Goal: Transaction & Acquisition: Book appointment/travel/reservation

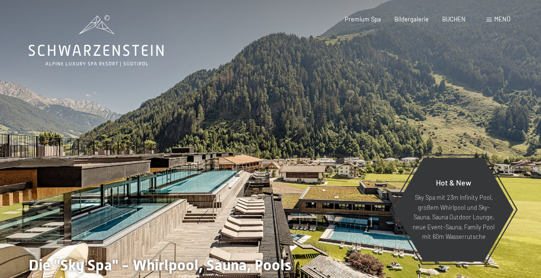
click at [497, 20] on span "Menü" at bounding box center [502, 19] width 16 height 8
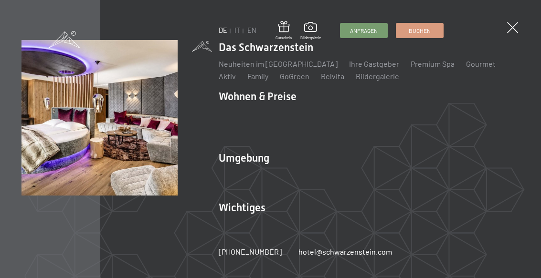
click at [318, 113] on link "Zimmer & Preise" at bounding box center [319, 113] width 55 height 9
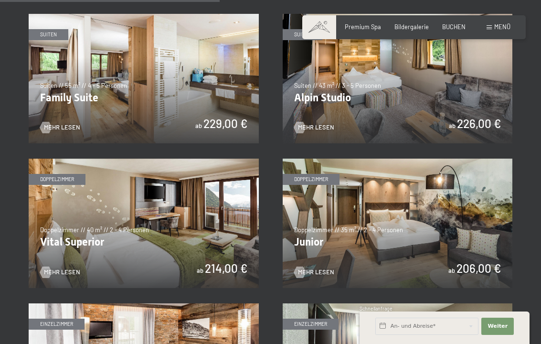
scroll to position [959, 0]
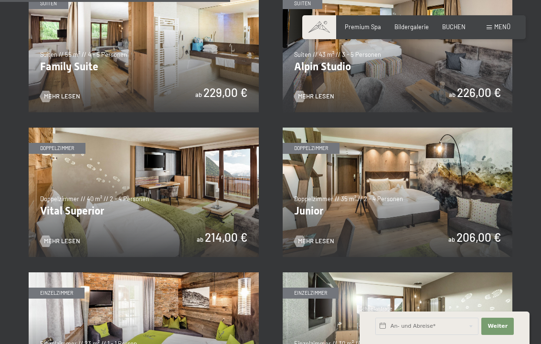
click at [196, 205] on img at bounding box center [144, 191] width 230 height 129
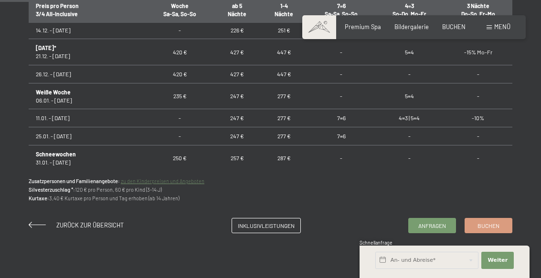
scroll to position [193, 0]
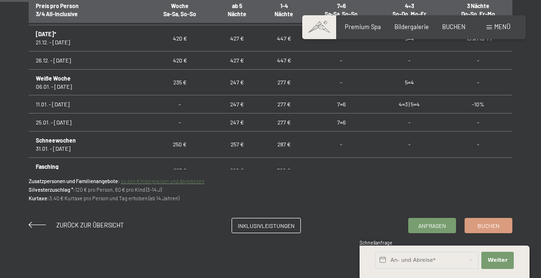
click at [496, 222] on span "Buchen" at bounding box center [488, 226] width 22 height 8
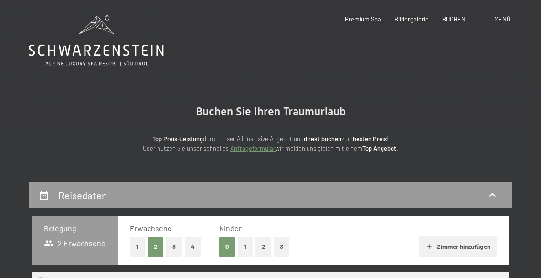
click at [256, 196] on div "Reisedaten" at bounding box center [270, 196] width 464 height 14
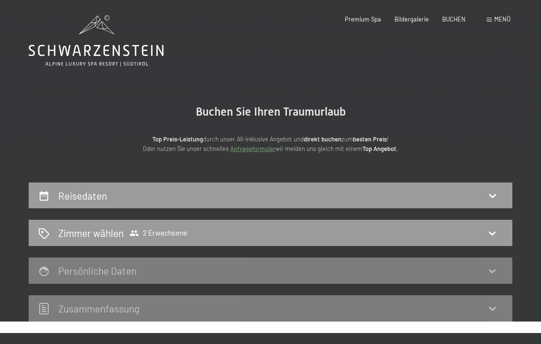
click at [336, 197] on div "Reisedaten" at bounding box center [270, 196] width 464 height 14
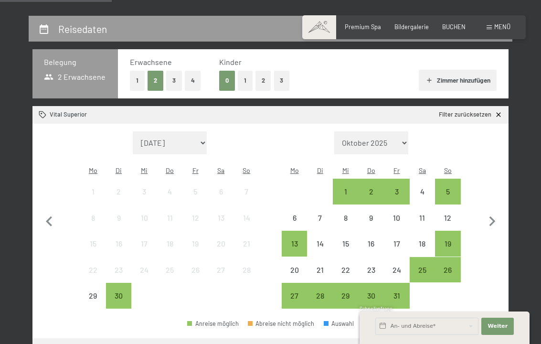
scroll to position [183, 0]
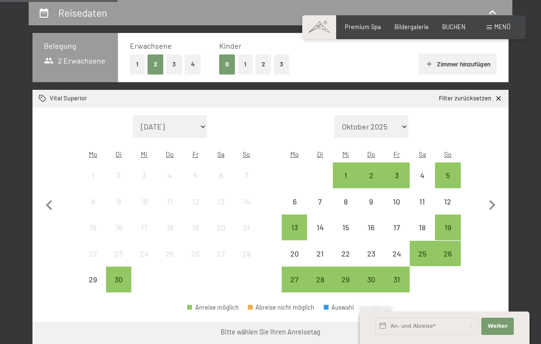
click at [496, 198] on icon "button" at bounding box center [492, 205] width 20 height 20
select select "2025-10-01"
select select "2025-11-01"
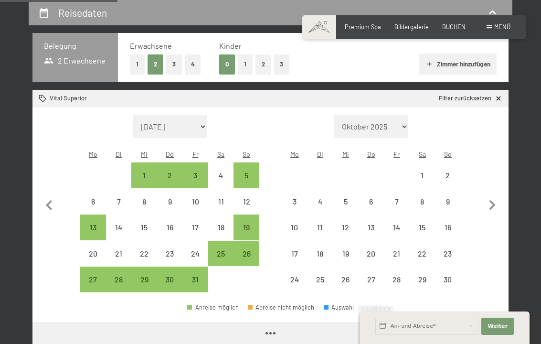
select select "2025-10-01"
select select "2025-11-01"
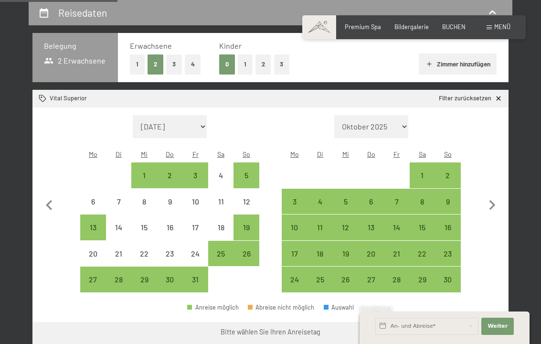
click at [494, 201] on icon "button" at bounding box center [492, 205] width 20 height 20
select select "2025-11-01"
select select "2025-12-01"
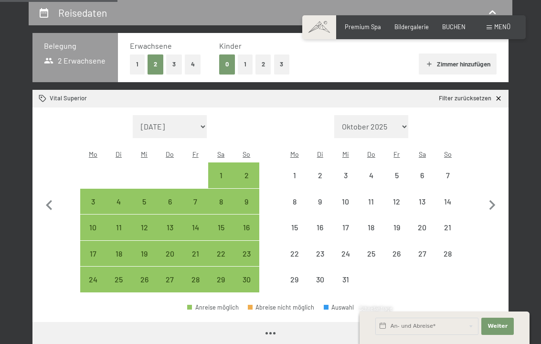
select select "2025-11-01"
select select "2025-12-01"
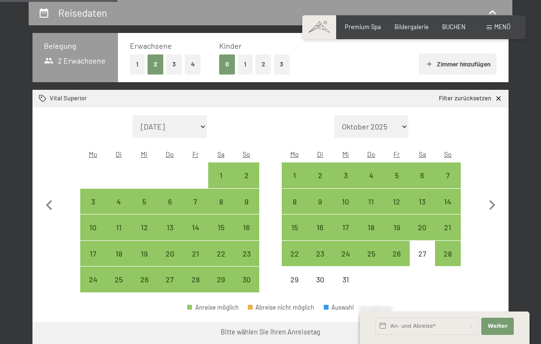
click at [492, 198] on icon "button" at bounding box center [492, 205] width 20 height 20
select select "2025-12-01"
select select "2026-01-01"
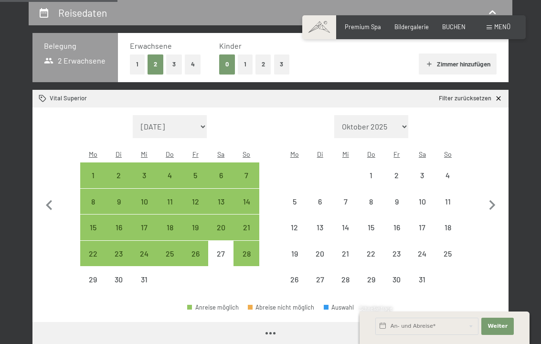
select select "2025-12-01"
select select "2026-01-01"
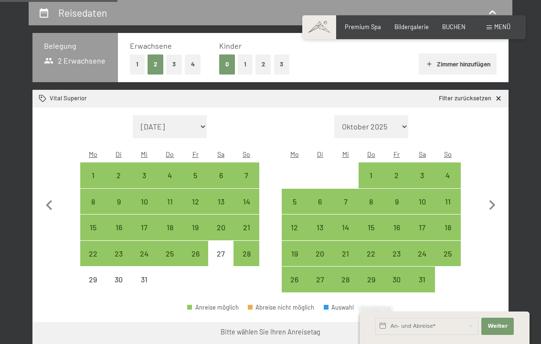
click at [494, 200] on icon "button" at bounding box center [492, 205] width 6 height 10
select select "2026-01-01"
select select "2026-02-01"
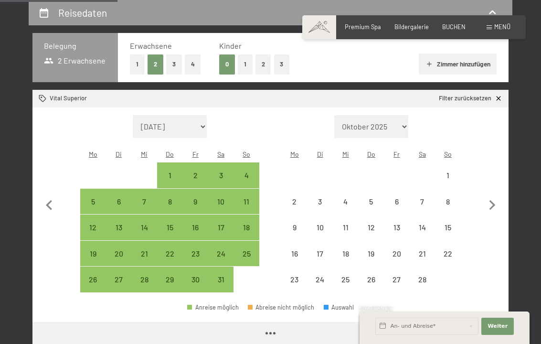
select select "2026-01-01"
select select "2026-02-01"
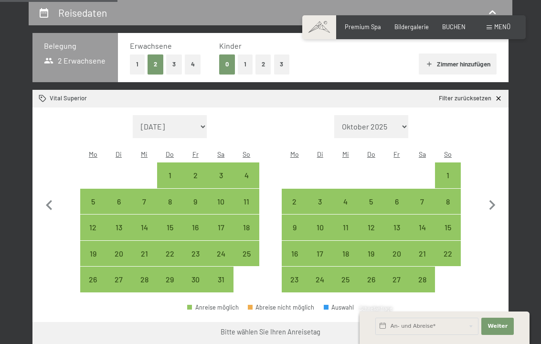
click at [494, 200] on icon "button" at bounding box center [492, 205] width 6 height 10
select select "2026-02-01"
select select "2026-03-01"
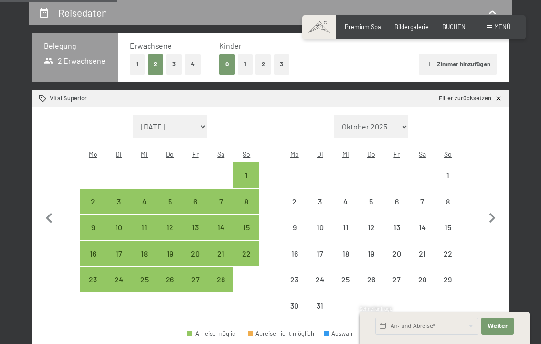
select select "2026-02-01"
select select "2026-03-01"
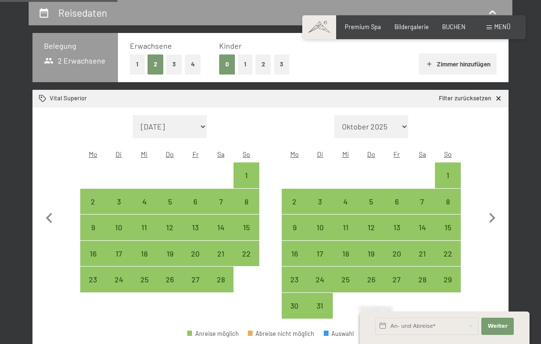
click at [498, 208] on icon "button" at bounding box center [492, 218] width 20 height 20
select select "2026-03-01"
select select "2026-04-01"
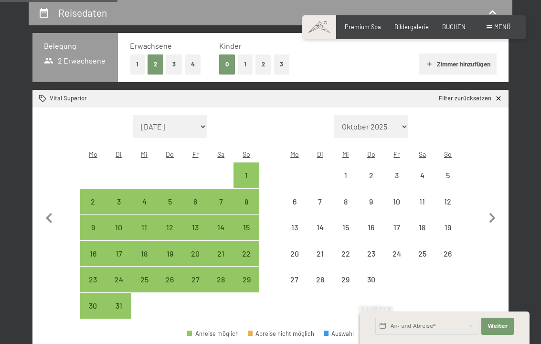
select select "2026-03-01"
select select "2026-04-01"
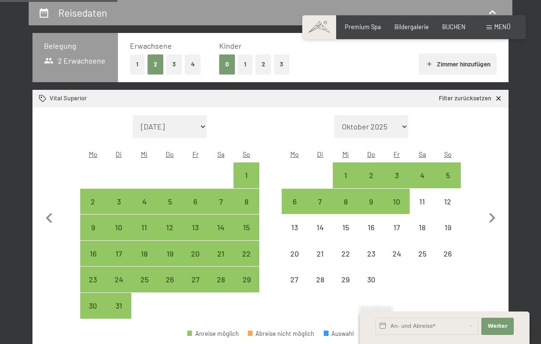
click at [498, 210] on icon "button" at bounding box center [492, 218] width 20 height 20
select select "2026-04-01"
select select "2026-05-01"
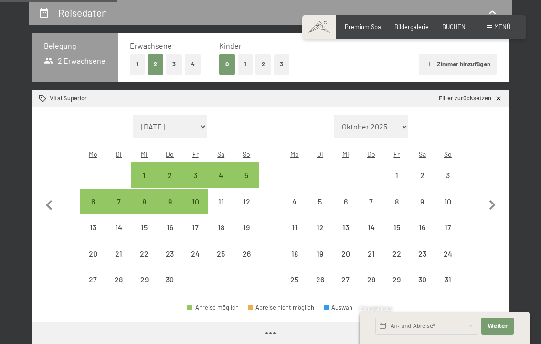
select select "2026-04-01"
select select "2026-05-01"
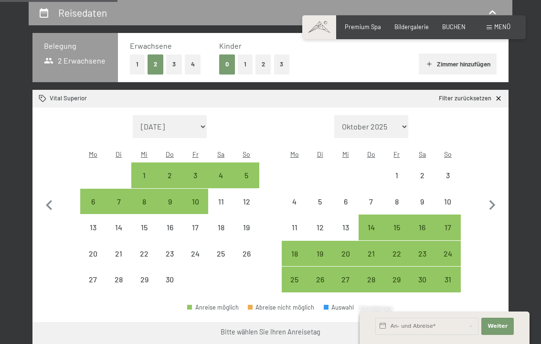
click at [497, 202] on icon "button" at bounding box center [492, 205] width 20 height 20
select select "2026-05-01"
select select "2026-06-01"
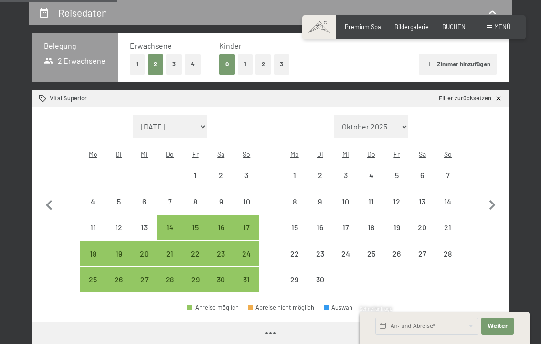
select select "2026-05-01"
select select "2026-06-01"
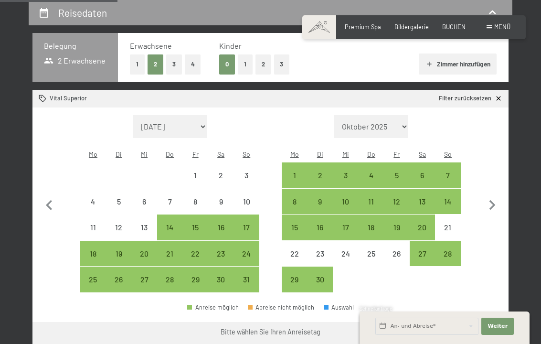
click at [448, 171] on div "7" at bounding box center [448, 183] width 24 height 24
select select "2026-05-01"
select select "2026-06-01"
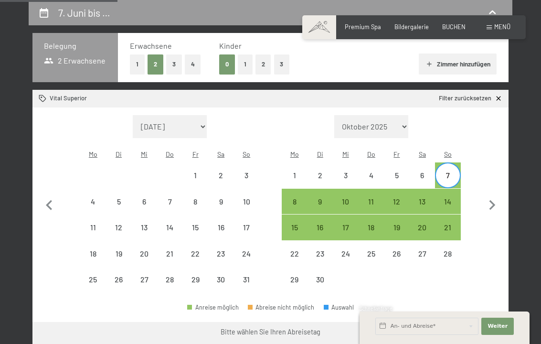
click at [450, 198] on div "14" at bounding box center [448, 210] width 24 height 24
select select "2026-05-01"
select select "2026-06-01"
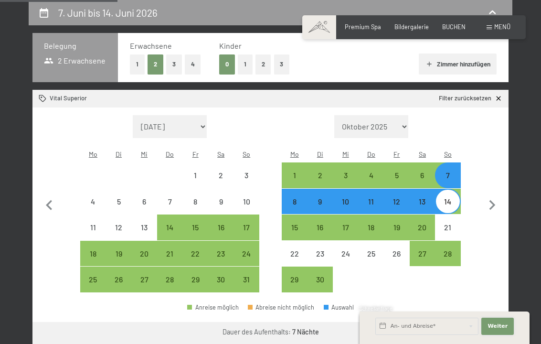
click at [503, 278] on button "Weiter Adressfelder ausblenden" at bounding box center [497, 325] width 32 height 17
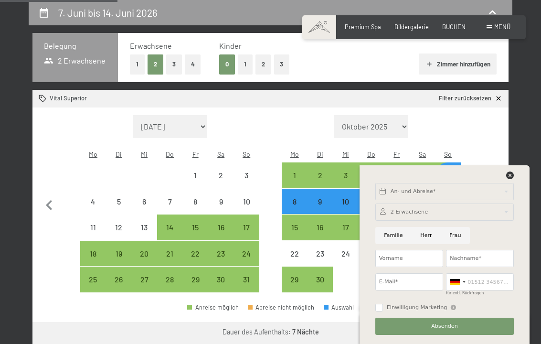
click at [517, 172] on div "An- und Abreise* Weiter Adressfelder ausblenden 2 Erwachsene 2 Erwachsene Älter…" at bounding box center [444, 254] width 151 height 179
click at [507, 175] on icon at bounding box center [510, 175] width 8 height 8
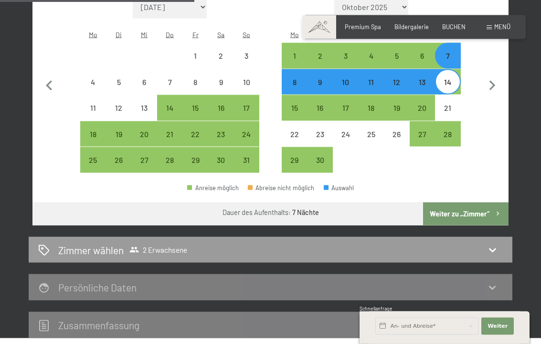
click at [473, 205] on button "Weiter zu „Zimmer“" at bounding box center [465, 213] width 85 height 23
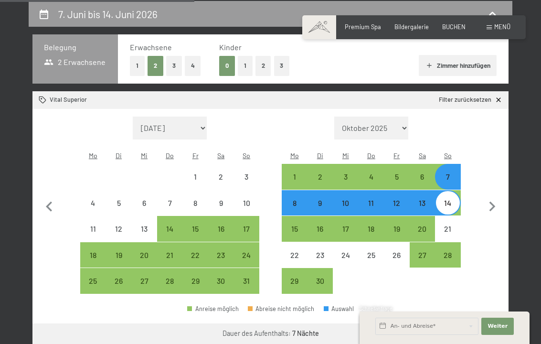
select select "2026-05-01"
select select "2026-06-01"
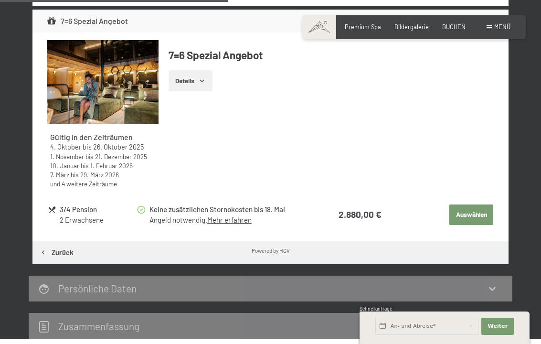
scroll to position [400, 0]
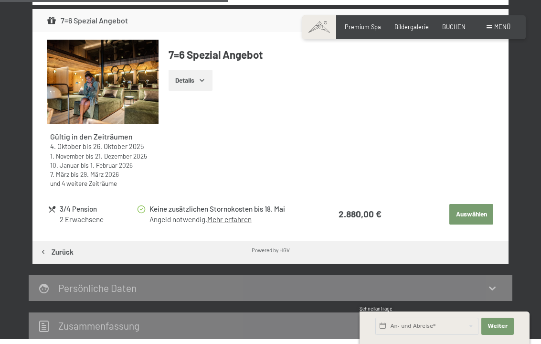
click at [199, 77] on icon "button" at bounding box center [202, 80] width 8 height 8
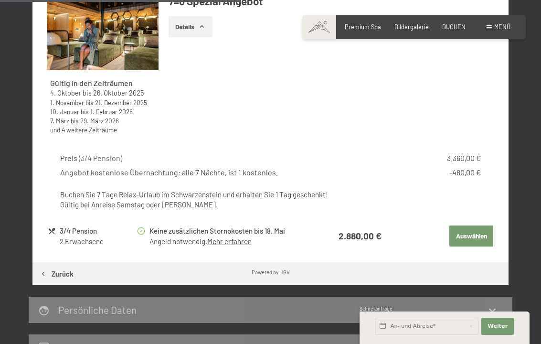
scroll to position [448, 0]
